Goal: Task Accomplishment & Management: Manage account settings

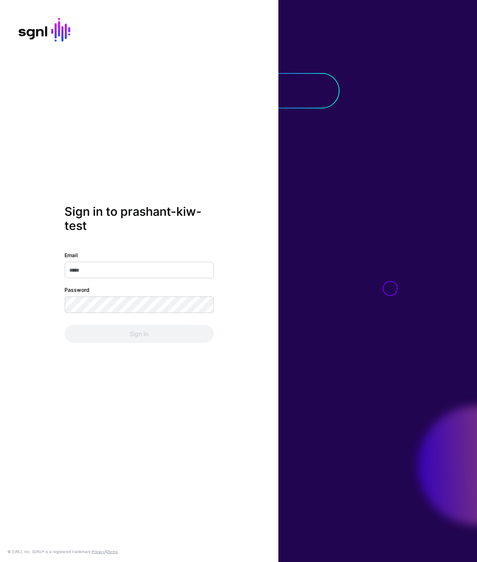
click at [166, 191] on div "Sign in to prashant-kiw-test Email Password Sign In © SGNL.ai, Inc. SGNL® is a …" at bounding box center [139, 281] width 278 height 562
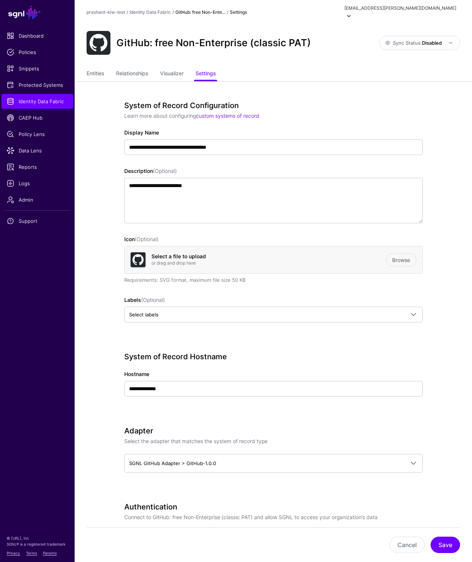
click at [420, 7] on div "[EMAIL_ADDRESS][PERSON_NAME][DOMAIN_NAME]" at bounding box center [400, 8] width 112 height 7
click at [406, 63] on div "Log out" at bounding box center [400, 66] width 19 height 7
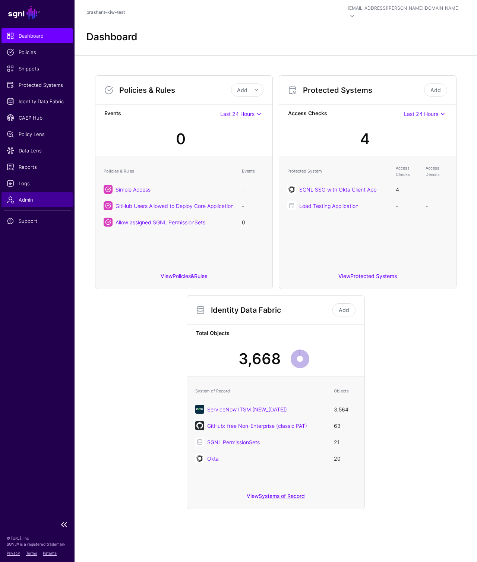
click at [32, 197] on span "Admin" at bounding box center [37, 199] width 61 height 7
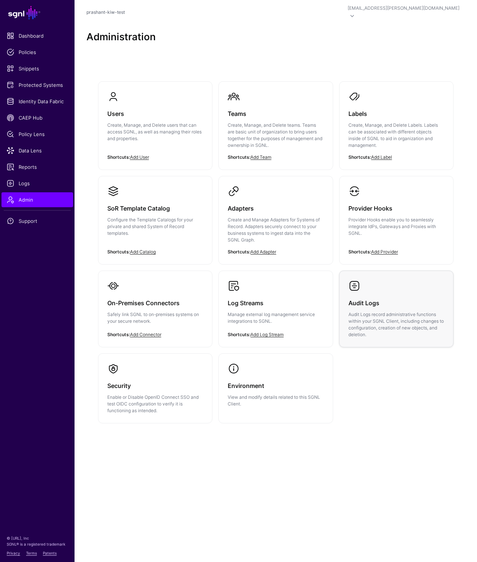
click at [369, 280] on link "Audit Logs Audit Logs record administrative functions within your SGNL Client, …" at bounding box center [397, 309] width 114 height 76
click at [156, 125] on p "Create, Manage, and Delete users that can access SGNL, as well as managing thei…" at bounding box center [155, 132] width 96 height 20
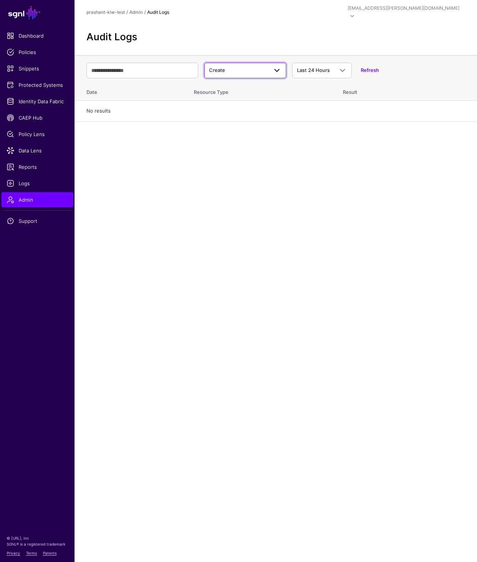
click at [237, 67] on span "Create" at bounding box center [238, 70] width 59 height 7
click at [232, 119] on div "Login" at bounding box center [245, 122] width 70 height 7
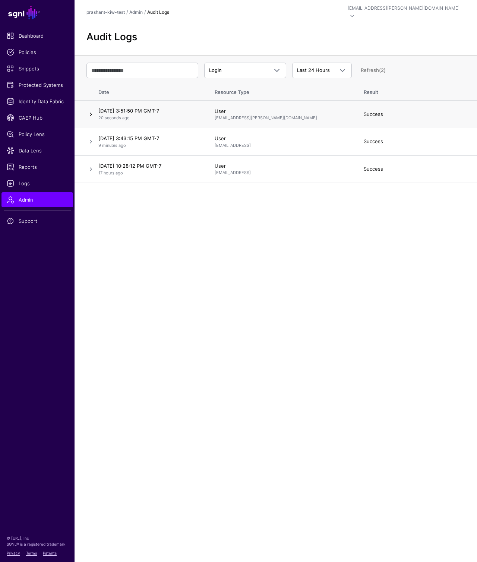
click at [87, 110] on link at bounding box center [90, 114] width 9 height 9
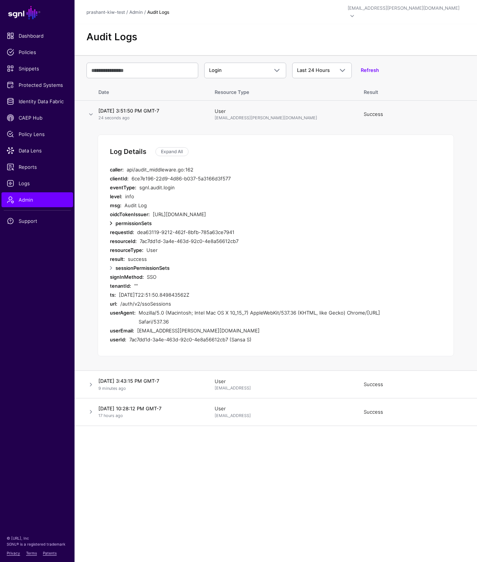
click at [110, 219] on link at bounding box center [111, 223] width 9 height 9
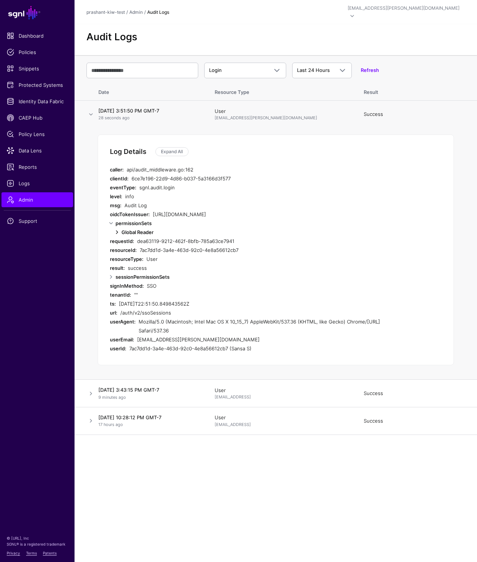
click at [116, 228] on link at bounding box center [117, 232] width 9 height 9
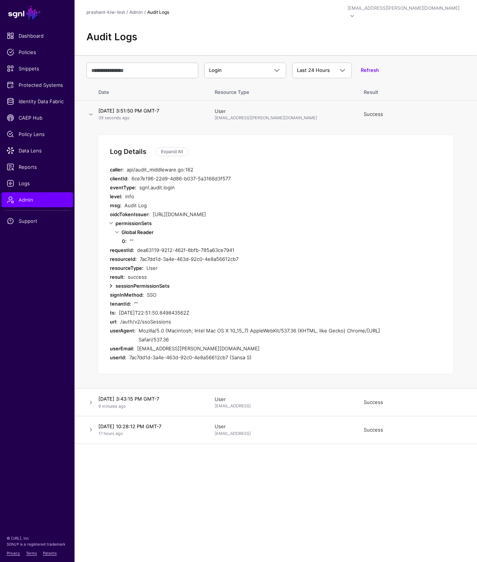
click at [109, 281] on link at bounding box center [111, 285] width 9 height 9
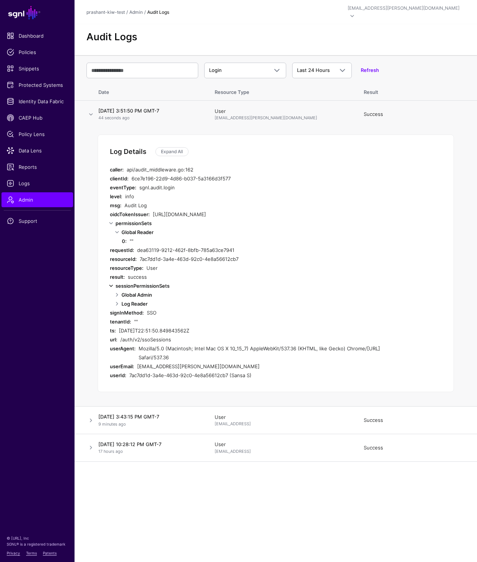
click at [110, 281] on link at bounding box center [111, 285] width 9 height 9
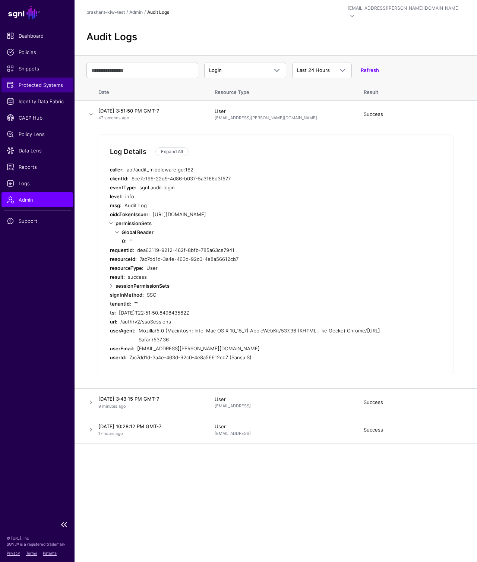
click at [30, 80] on link "Protected Systems" at bounding box center [37, 85] width 72 height 15
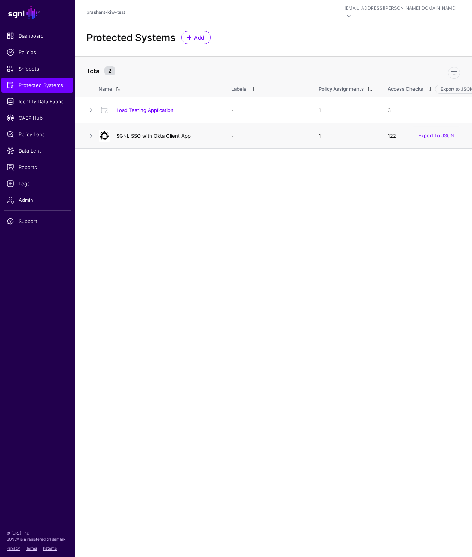
click at [164, 133] on link "SGNL SSO with Okta Client App" at bounding box center [153, 136] width 74 height 6
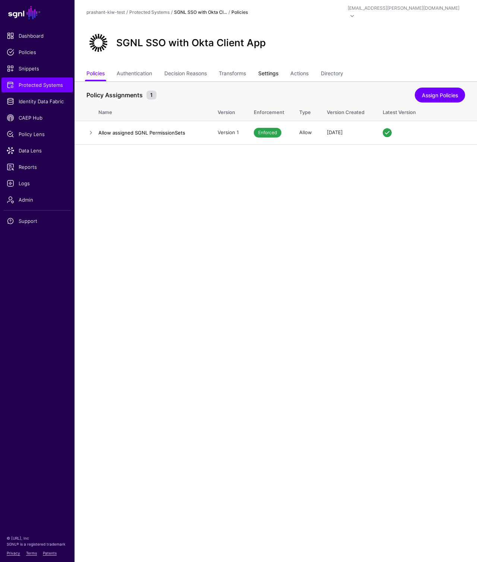
click at [278, 68] on link "Settings" at bounding box center [268, 74] width 20 height 14
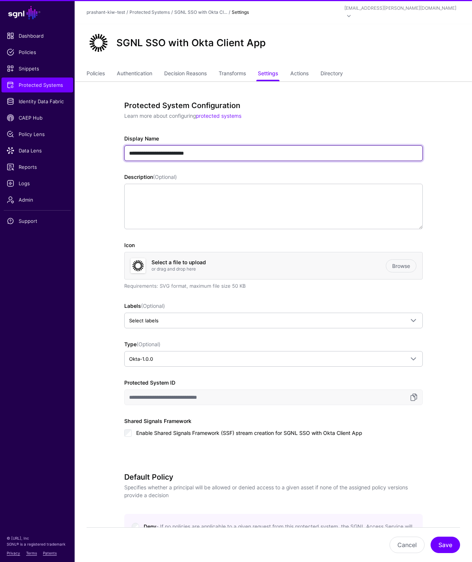
click at [243, 151] on input "**********" at bounding box center [273, 153] width 298 height 16
click at [181, 148] on input "**********" at bounding box center [273, 153] width 298 height 16
paste input "**********"
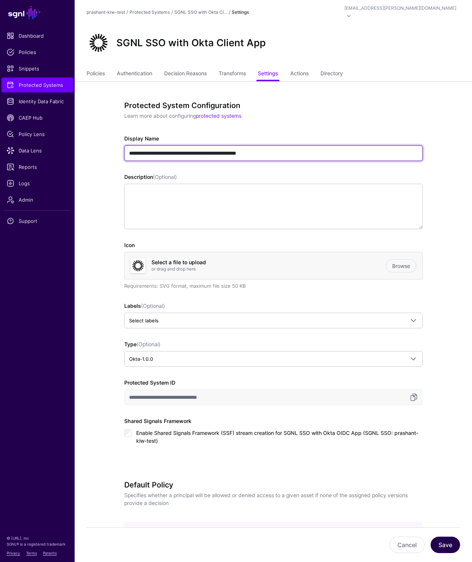
type input "**********"
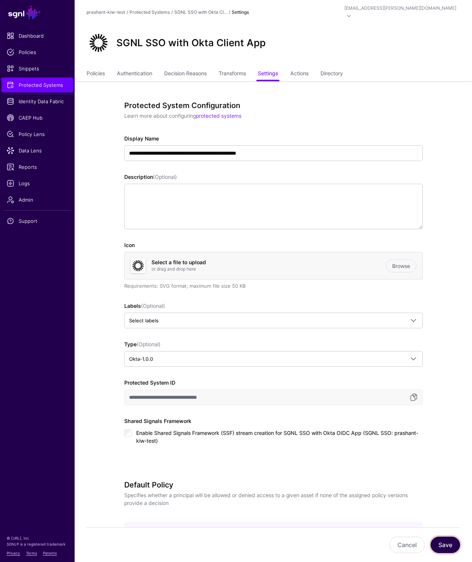
click at [440, 545] on button "Save" at bounding box center [444, 545] width 29 height 16
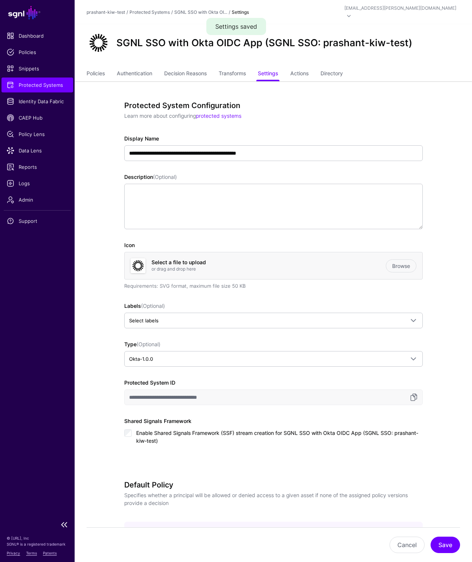
click at [48, 83] on span "Protected Systems" at bounding box center [37, 84] width 61 height 7
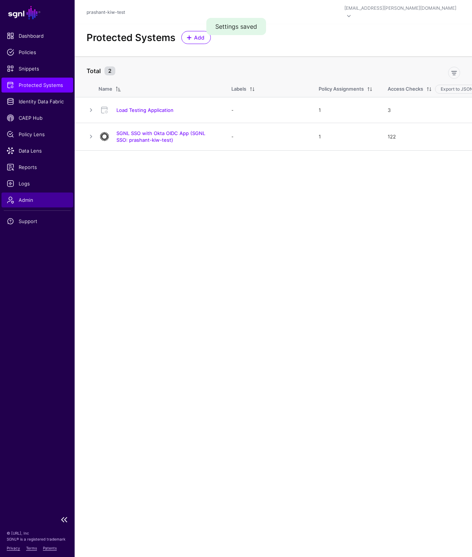
click at [29, 201] on span "Admin" at bounding box center [37, 199] width 61 height 7
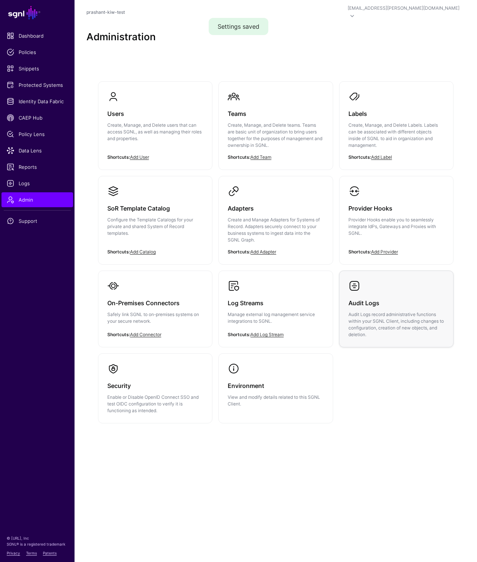
click at [384, 301] on div "Audit Logs Audit Logs record administrative functions within your SGNL Client, …" at bounding box center [397, 315] width 96 height 46
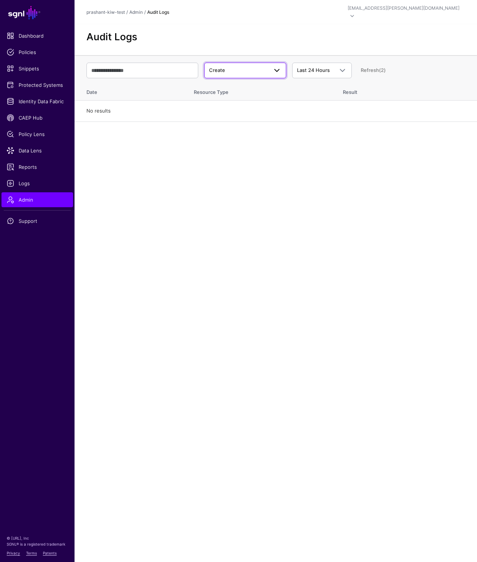
click at [230, 63] on link "Create" at bounding box center [245, 71] width 82 height 16
click at [230, 120] on button "Login" at bounding box center [245, 123] width 82 height 12
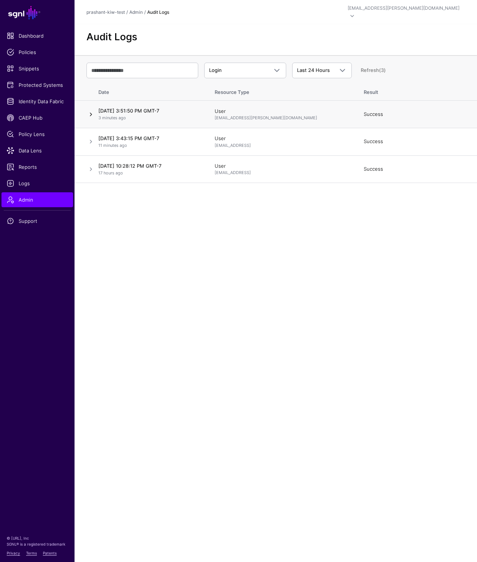
click at [89, 110] on link at bounding box center [90, 114] width 9 height 9
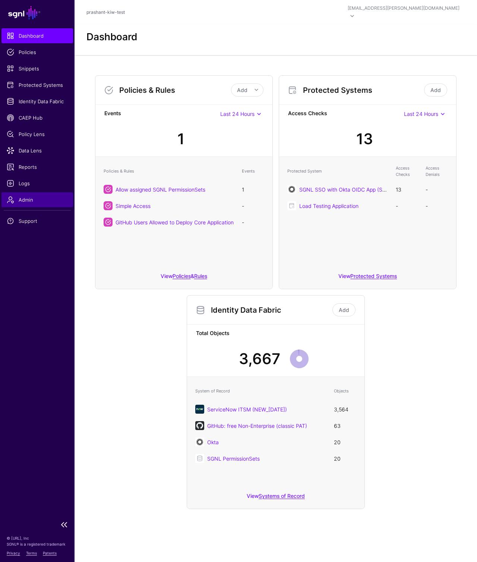
click at [23, 204] on link "Admin" at bounding box center [37, 199] width 72 height 15
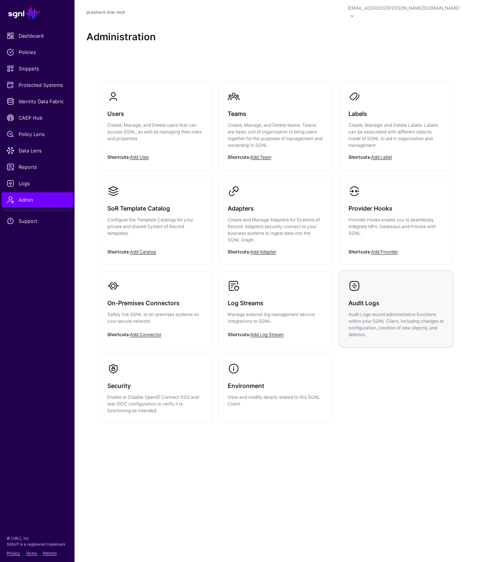
click at [385, 311] on p "Audit Logs record administrative functions within your SGNL Client, including c…" at bounding box center [397, 324] width 96 height 27
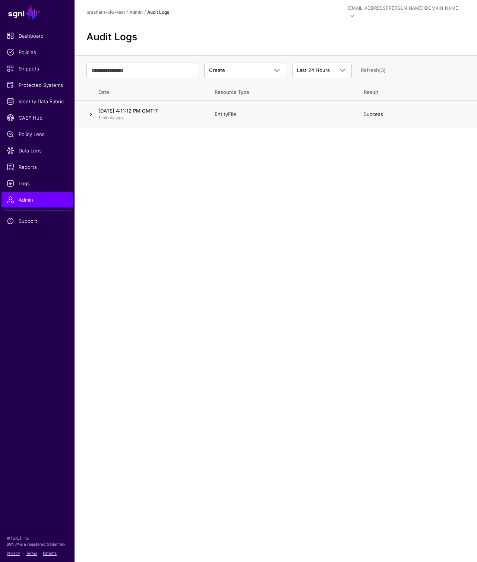
click at [89, 110] on link at bounding box center [90, 114] width 9 height 9
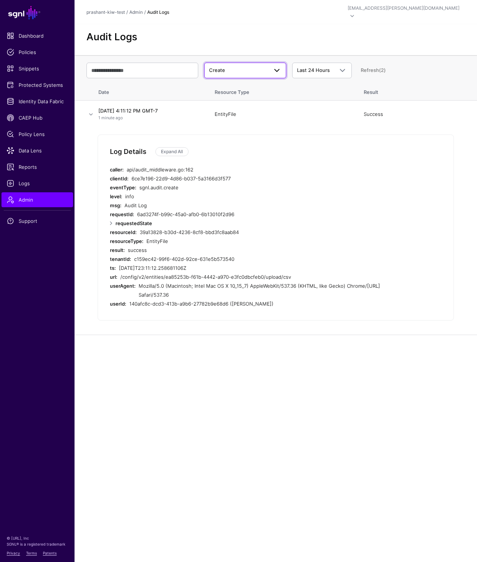
click at [227, 67] on span "Create" at bounding box center [238, 70] width 59 height 7
click at [224, 119] on div "Login" at bounding box center [245, 122] width 70 height 7
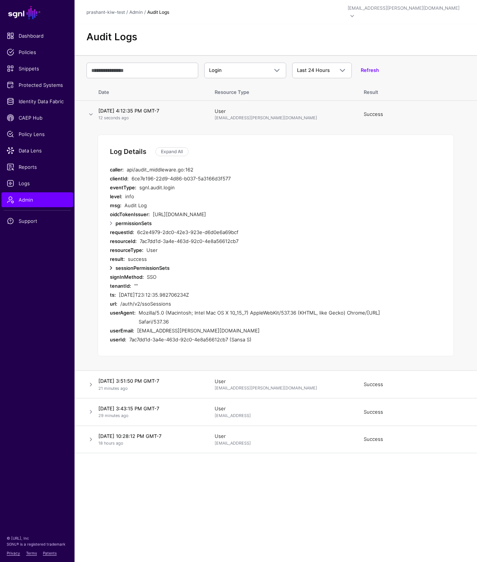
click at [110, 264] on link at bounding box center [111, 268] width 9 height 9
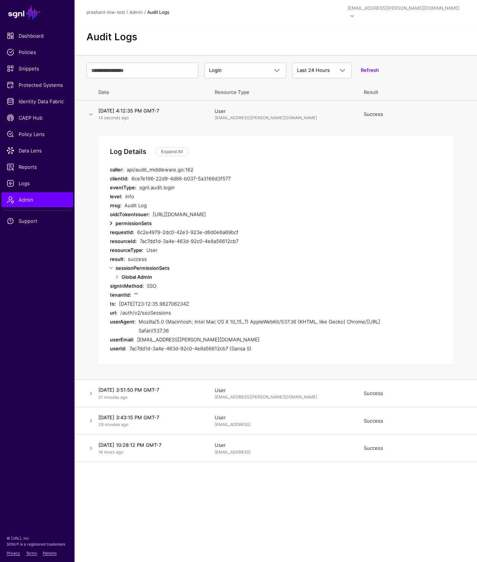
click at [113, 219] on link at bounding box center [111, 223] width 9 height 9
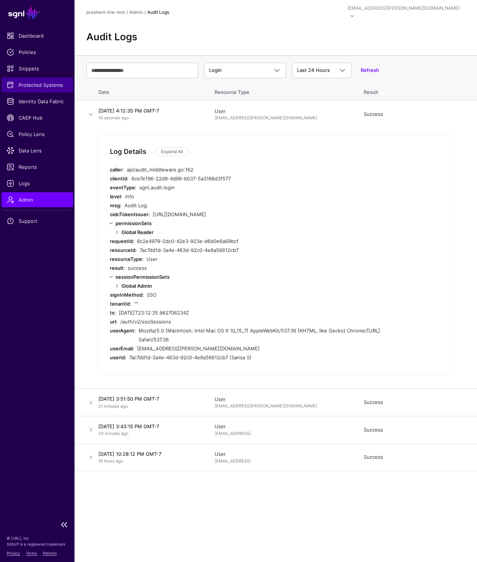
click at [42, 81] on link "Protected Systems" at bounding box center [37, 85] width 72 height 15
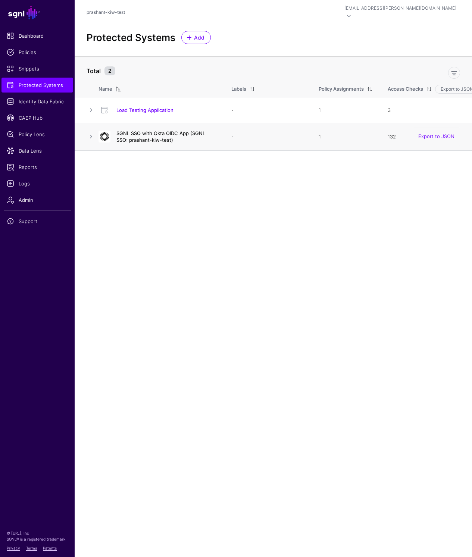
click at [158, 130] on link "SGNL SSO with Okta OIDC App (SGNL SSO: prashant-kiw-test)" at bounding box center [160, 136] width 89 height 13
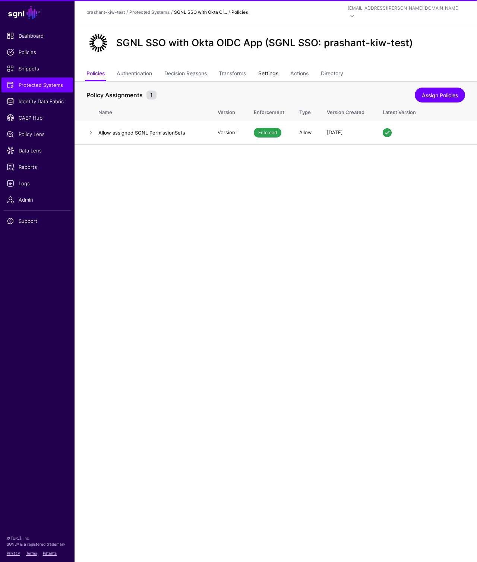
click at [270, 68] on link "Settings" at bounding box center [268, 74] width 20 height 14
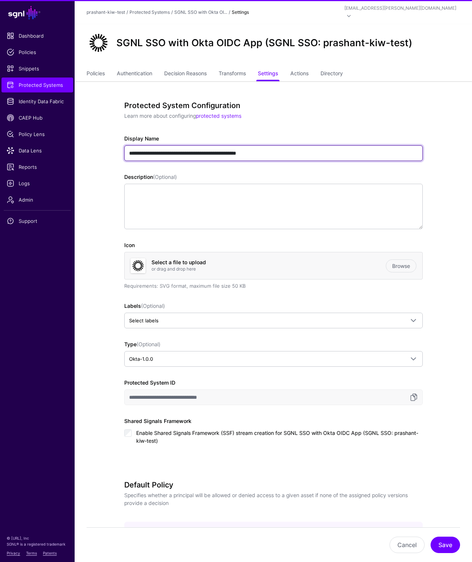
click at [302, 145] on input "**********" at bounding box center [273, 153] width 298 height 16
click at [302, 147] on input "**********" at bounding box center [273, 153] width 298 height 16
type input "**********"
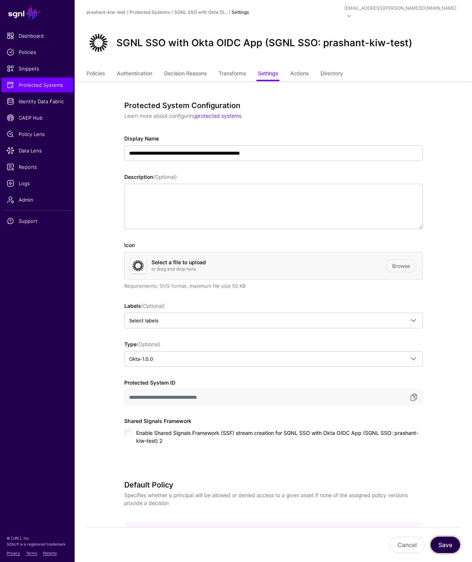
click at [443, 550] on button "Save" at bounding box center [444, 545] width 29 height 16
